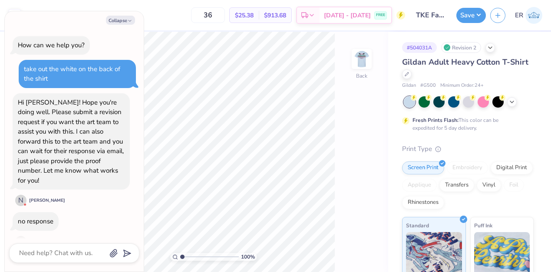
scroll to position [339, 0]
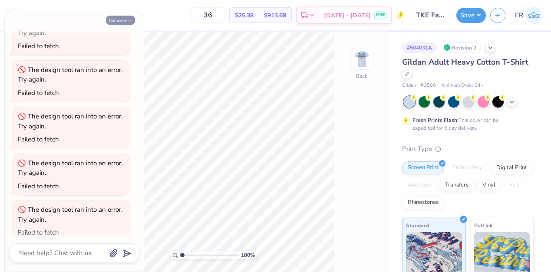
click at [128, 18] on icon "button" at bounding box center [129, 20] width 5 height 5
type textarea "x"
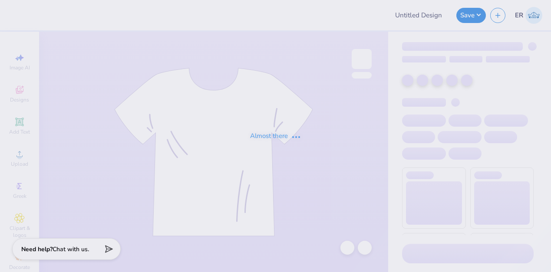
type input "Pi Kappa Phi 2025 Fall Rush Shirt"
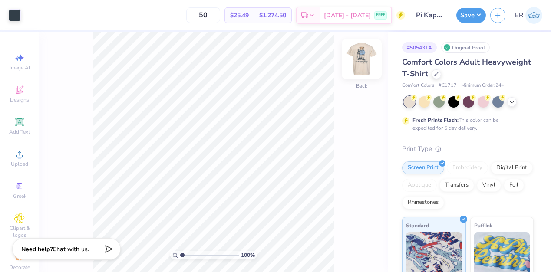
click at [359, 74] on img at bounding box center [361, 59] width 35 height 35
click at [361, 67] on img at bounding box center [361, 59] width 35 height 35
click at [434, 75] on icon at bounding box center [435, 73] width 3 height 3
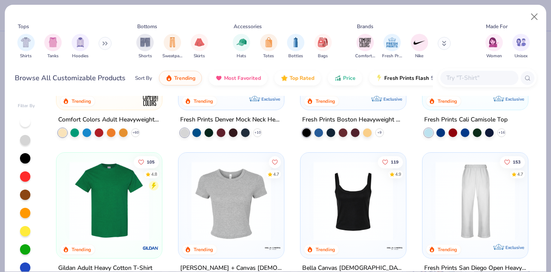
scroll to position [101, 0]
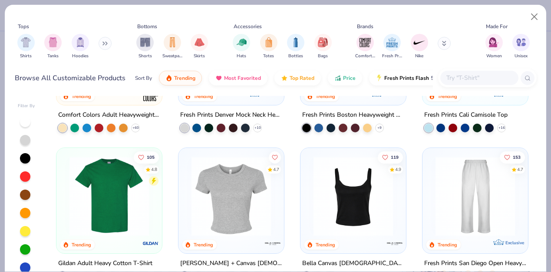
click at [459, 77] on input "text" at bounding box center [478, 78] width 67 height 10
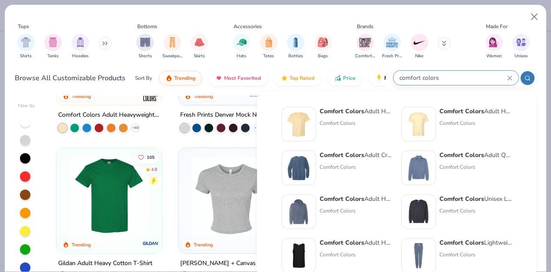
type input "comfort colors"
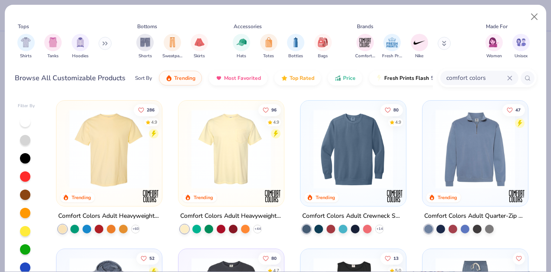
click at [246, 189] on div at bounding box center [231, 151] width 97 height 92
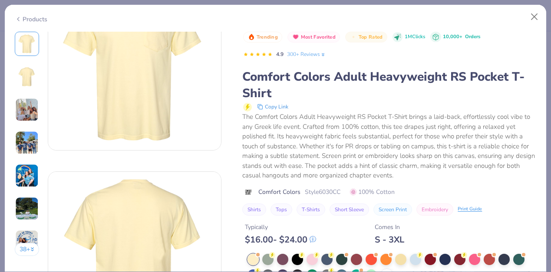
scroll to position [125, 0]
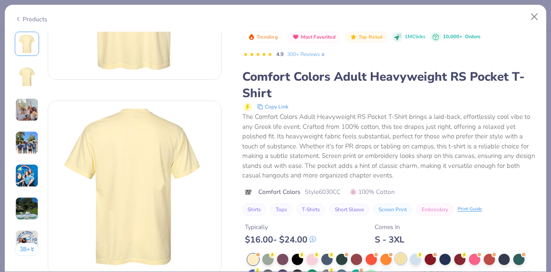
click at [403, 262] on div at bounding box center [400, 258] width 11 height 11
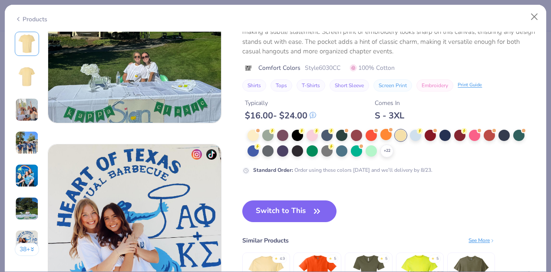
scroll to position [1043, 0]
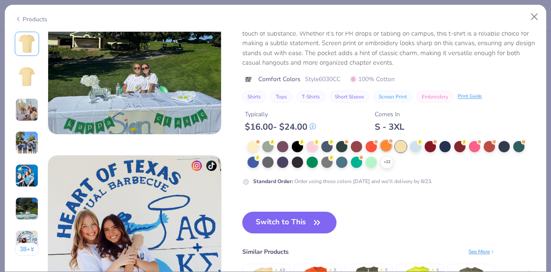
click at [383, 151] on div "+ 22" at bounding box center [391, 155] width 289 height 28
click at [388, 162] on icon at bounding box center [386, 162] width 7 height 7
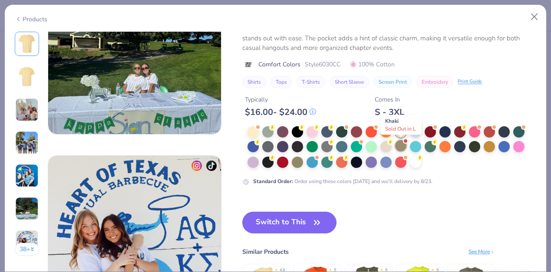
click at [403, 144] on div at bounding box center [400, 145] width 11 height 11
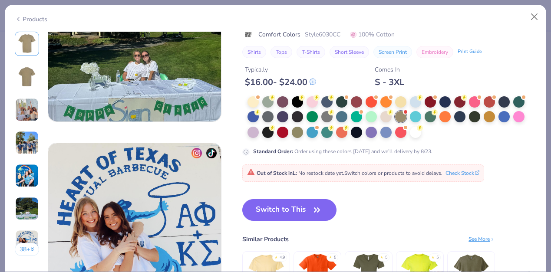
scroll to position [1052, 0]
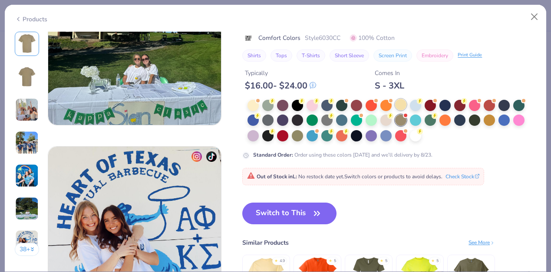
click at [402, 108] on div at bounding box center [400, 104] width 11 height 11
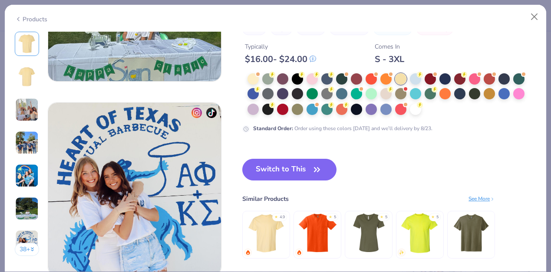
scroll to position [1077, 0]
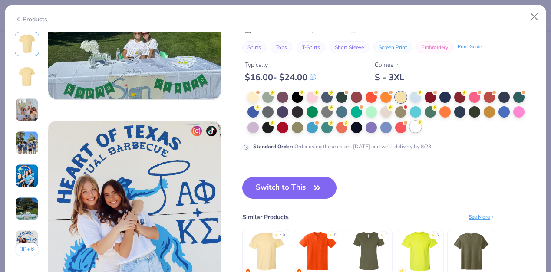
click at [417, 128] on div at bounding box center [415, 126] width 11 height 11
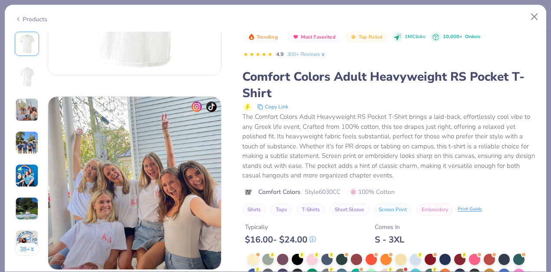
scroll to position [361, 0]
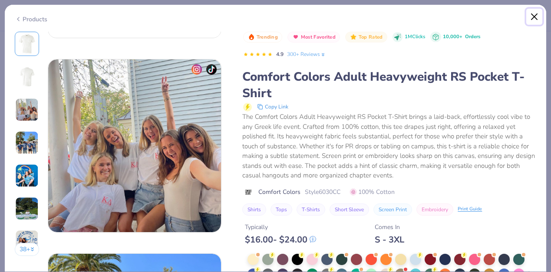
click at [536, 14] on button "Close" at bounding box center [534, 17] width 16 height 16
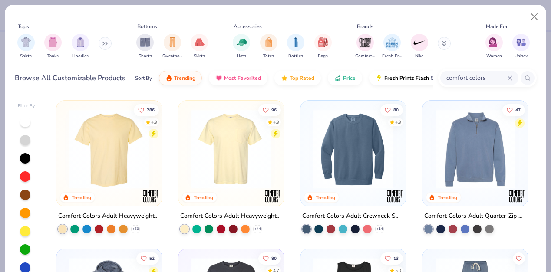
click at [223, 172] on img at bounding box center [231, 148] width 88 height 79
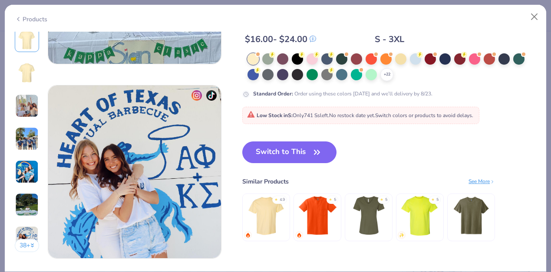
scroll to position [1100, 0]
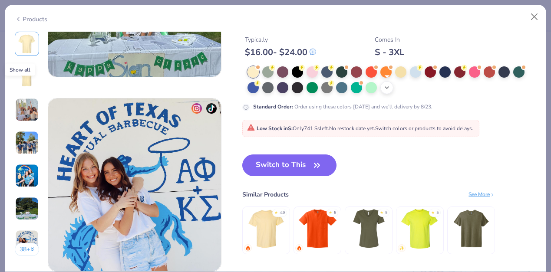
click at [385, 90] on icon at bounding box center [386, 87] width 7 height 7
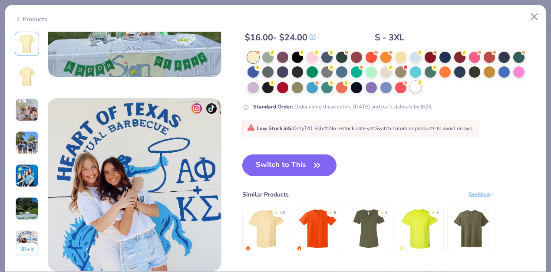
click at [417, 87] on div at bounding box center [415, 86] width 11 height 11
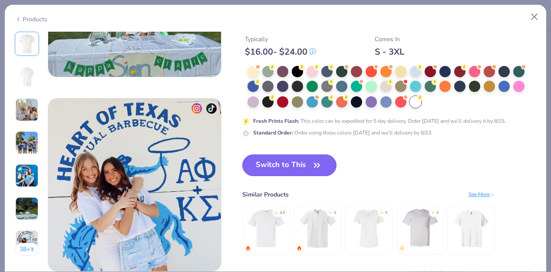
click at [305, 164] on button "Switch to This" at bounding box center [289, 165] width 94 height 22
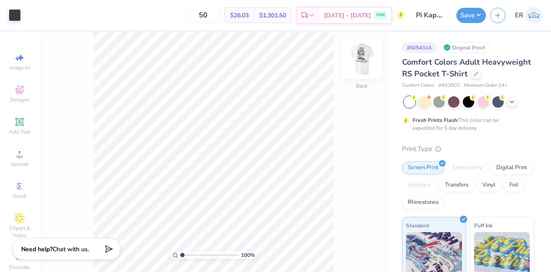
click at [361, 60] on img at bounding box center [361, 59] width 35 height 35
click at [361, 60] on img at bounding box center [361, 58] width 17 height 17
click at [220, 18] on input "50" at bounding box center [203, 15] width 34 height 16
type input "5"
type input "70"
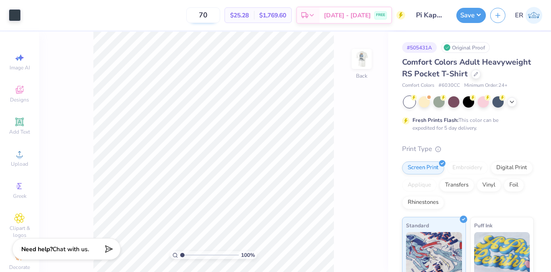
drag, startPoint x: 222, startPoint y: 16, endPoint x: 196, endPoint y: 16, distance: 26.0
click at [196, 16] on input "70" at bounding box center [203, 15] width 34 height 16
click at [220, 19] on input "70" at bounding box center [203, 15] width 34 height 16
type input "7"
click at [249, 13] on span "$25.28" at bounding box center [239, 15] width 19 height 9
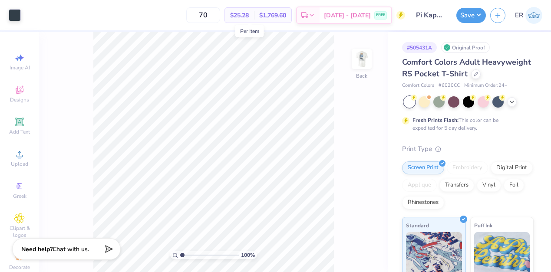
click at [249, 17] on span "$25.28" at bounding box center [239, 15] width 19 height 9
click at [220, 16] on input "70" at bounding box center [203, 15] width 34 height 16
type input "7"
click at [220, 16] on input "100" at bounding box center [203, 15] width 34 height 16
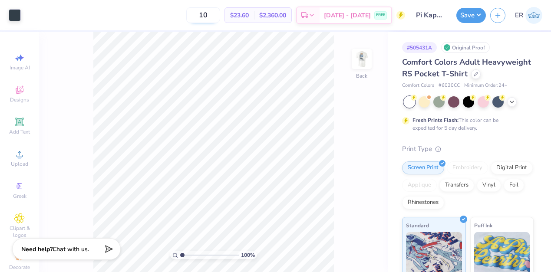
type input "1"
type input "70"
click at [512, 101] on icon at bounding box center [511, 101] width 7 height 7
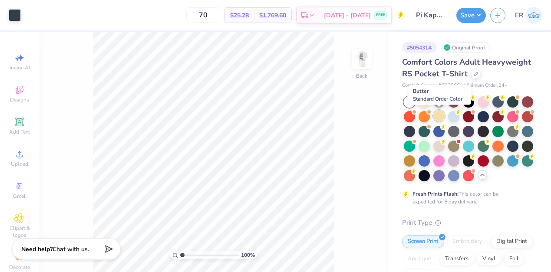
click at [437, 113] on div at bounding box center [438, 115] width 11 height 11
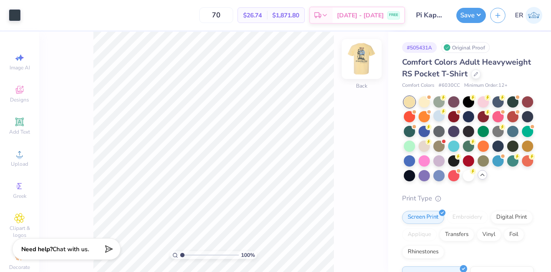
click at [357, 62] on img at bounding box center [361, 59] width 35 height 35
click at [357, 62] on img at bounding box center [361, 58] width 17 height 17
click at [440, 101] on div at bounding box center [438, 100] width 11 height 11
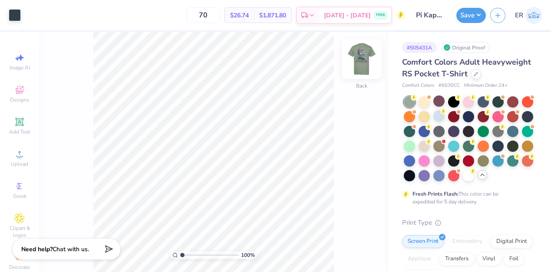
click at [370, 66] on img at bounding box center [361, 59] width 35 height 35
click at [370, 66] on img at bounding box center [361, 58] width 17 height 17
click at [425, 99] on div at bounding box center [423, 100] width 11 height 11
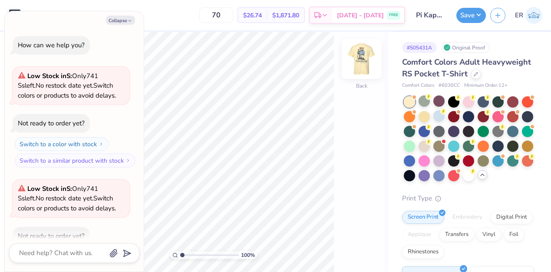
scroll to position [48, 0]
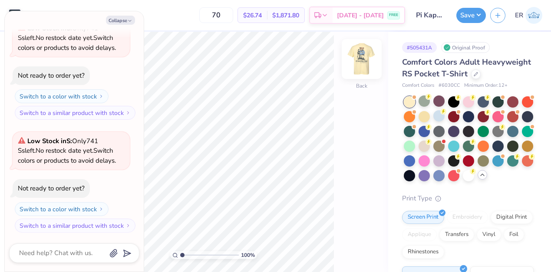
click at [363, 68] on img at bounding box center [361, 59] width 35 height 35
click at [363, 68] on img at bounding box center [361, 58] width 17 height 17
click at [121, 18] on button "Collapse" at bounding box center [120, 20] width 29 height 9
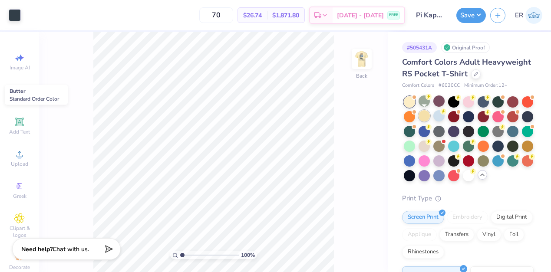
click at [424, 120] on div at bounding box center [423, 115] width 11 height 11
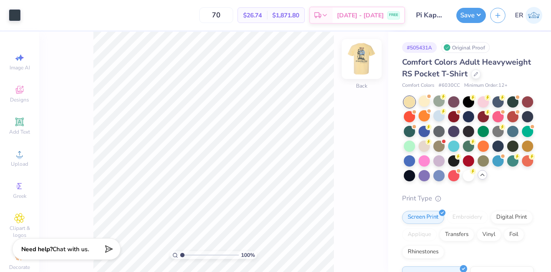
click at [369, 63] on img at bounding box center [361, 59] width 35 height 35
click at [369, 63] on img at bounding box center [361, 58] width 17 height 17
click at [473, 174] on div at bounding box center [468, 174] width 11 height 11
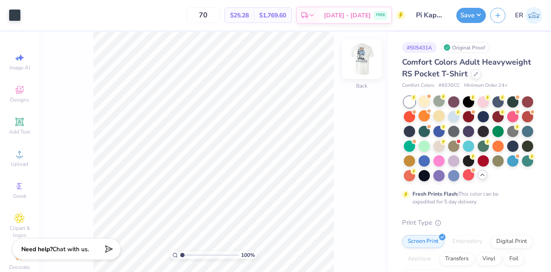
click at [354, 60] on img at bounding box center [361, 59] width 35 height 35
click at [363, 61] on img at bounding box center [361, 59] width 35 height 35
click at [434, 115] on div at bounding box center [438, 115] width 11 height 11
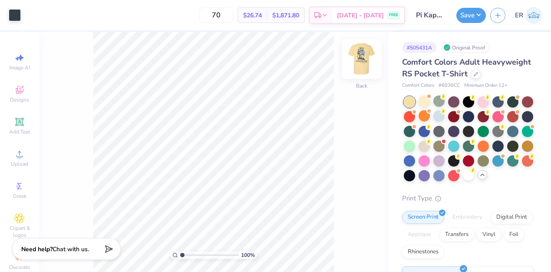
click at [364, 61] on img at bounding box center [361, 59] width 35 height 35
click at [364, 61] on img at bounding box center [361, 58] width 17 height 17
drag, startPoint x: 423, startPoint y: 98, endPoint x: 416, endPoint y: 94, distance: 8.4
click at [423, 98] on div at bounding box center [423, 101] width 11 height 11
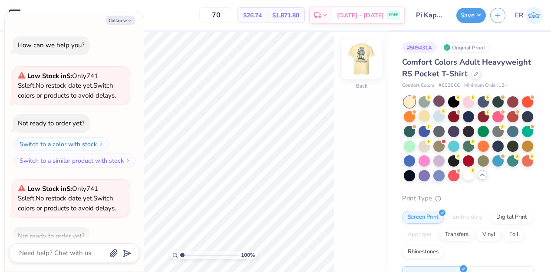
scroll to position [161, 0]
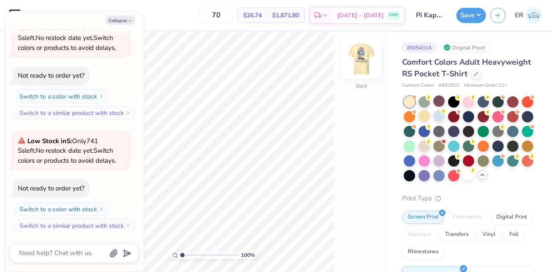
click at [361, 65] on img at bounding box center [361, 59] width 35 height 35
click at [361, 65] on img at bounding box center [361, 58] width 17 height 17
click at [123, 20] on button "Collapse" at bounding box center [120, 20] width 29 height 9
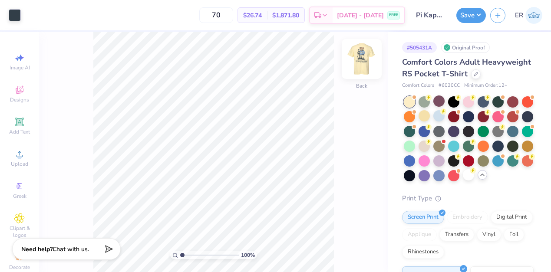
click at [361, 60] on img at bounding box center [361, 59] width 35 height 35
click at [361, 56] on img at bounding box center [361, 59] width 35 height 35
click at [262, 13] on span "$26.74" at bounding box center [252, 15] width 19 height 9
click at [423, 114] on div at bounding box center [423, 115] width 11 height 11
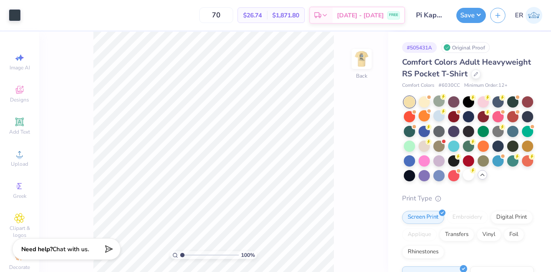
click at [430, 102] on div at bounding box center [469, 138] width 130 height 85
click at [427, 101] on div at bounding box center [423, 100] width 11 height 11
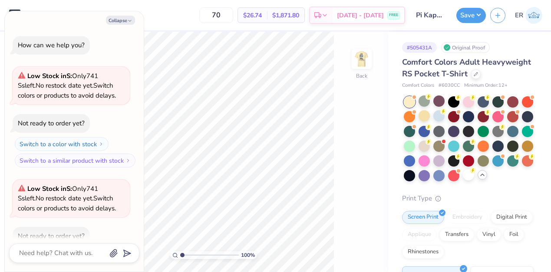
scroll to position [273, 0]
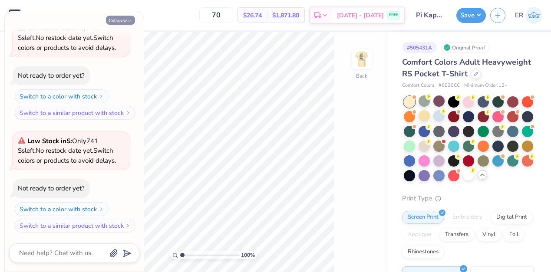
click at [125, 16] on button "Collapse" at bounding box center [120, 20] width 29 height 9
type textarea "x"
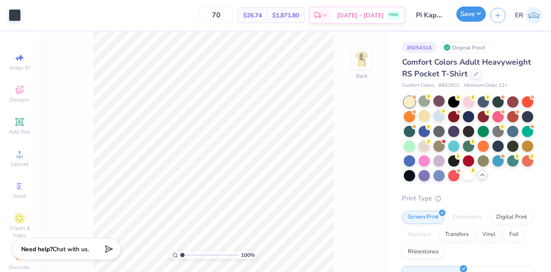
click at [472, 20] on button "Save" at bounding box center [471, 14] width 30 height 15
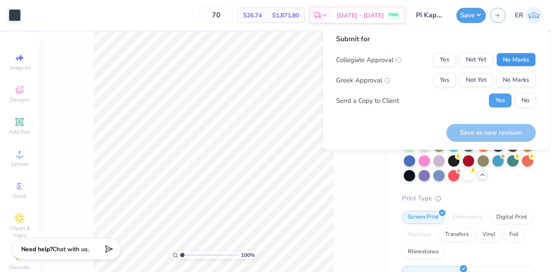
click at [515, 62] on button "No Marks" at bounding box center [515, 60] width 39 height 14
click at [479, 79] on button "Not Yet" at bounding box center [475, 80] width 33 height 14
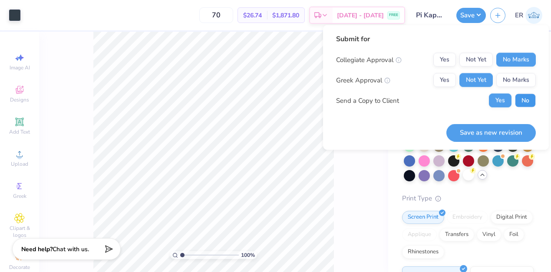
click at [520, 103] on button "No" at bounding box center [525, 101] width 21 height 14
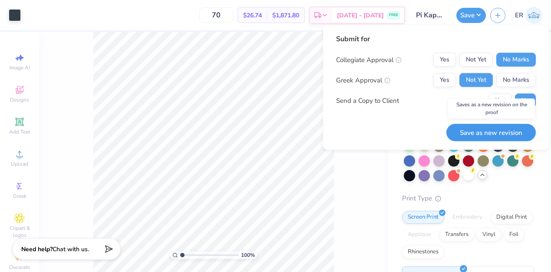
click at [500, 134] on button "Save as new revision" at bounding box center [490, 133] width 89 height 18
